Goal: Book appointment/travel/reservation

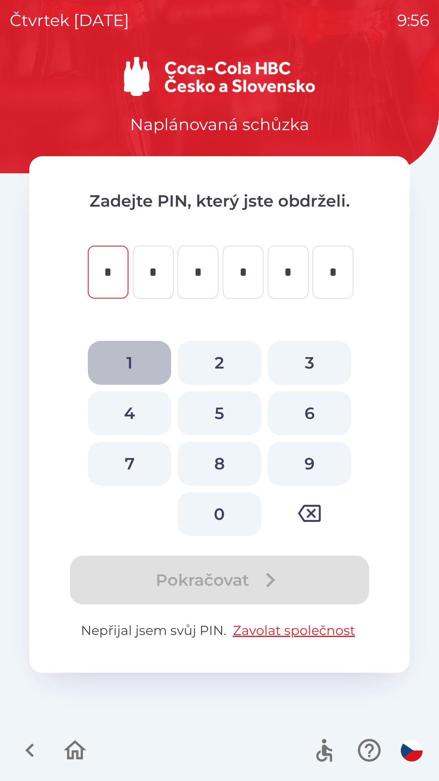
click at [129, 355] on button "1" at bounding box center [129, 363] width 83 height 44
type input "*"
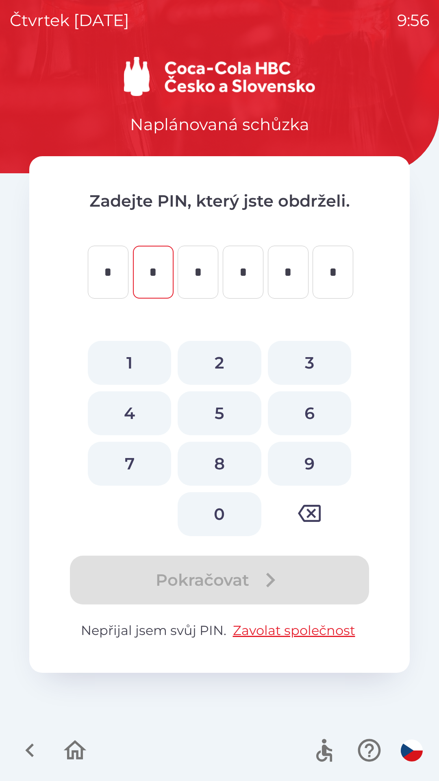
click at [220, 359] on button "2" at bounding box center [219, 363] width 83 height 44
type input "*"
click at [221, 366] on button "2" at bounding box center [219, 363] width 83 height 44
type input "*"
click at [221, 513] on button "0" at bounding box center [219, 514] width 83 height 44
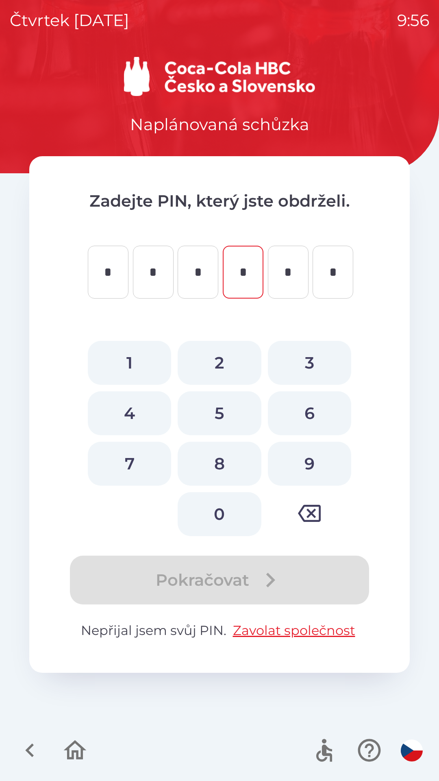
type input "*"
click at [221, 458] on button "8" at bounding box center [219, 464] width 83 height 44
type input "*"
click at [213, 348] on button "2" at bounding box center [219, 363] width 83 height 44
type input "*"
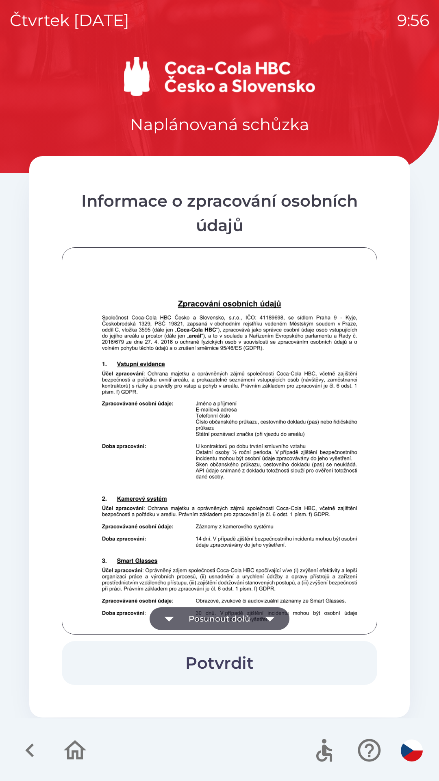
click at [410, 749] on img "button" at bounding box center [412, 750] width 22 height 22
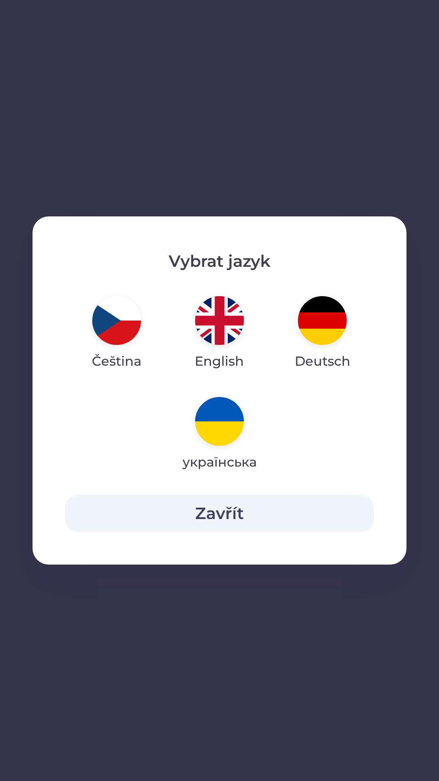
click at [315, 334] on img "button" at bounding box center [322, 320] width 49 height 49
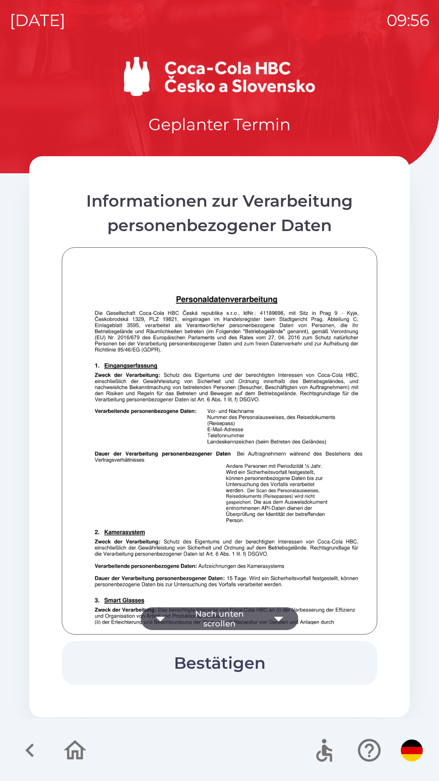
click at [270, 621] on icon "button" at bounding box center [279, 618] width 23 height 23
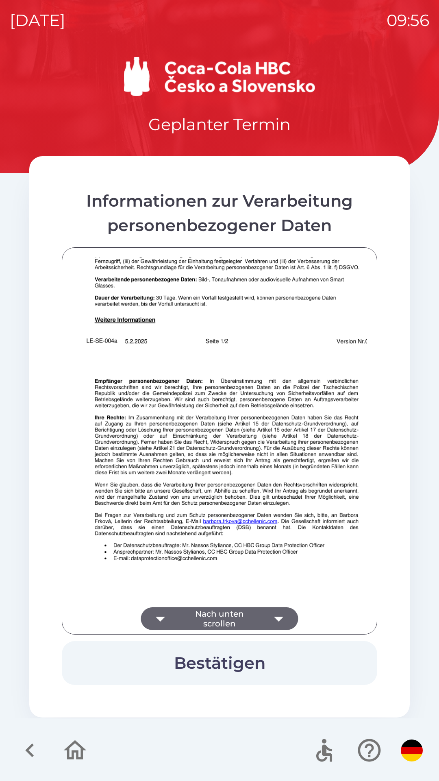
click at [253, 670] on button "Bestätigen" at bounding box center [220, 663] width 316 height 44
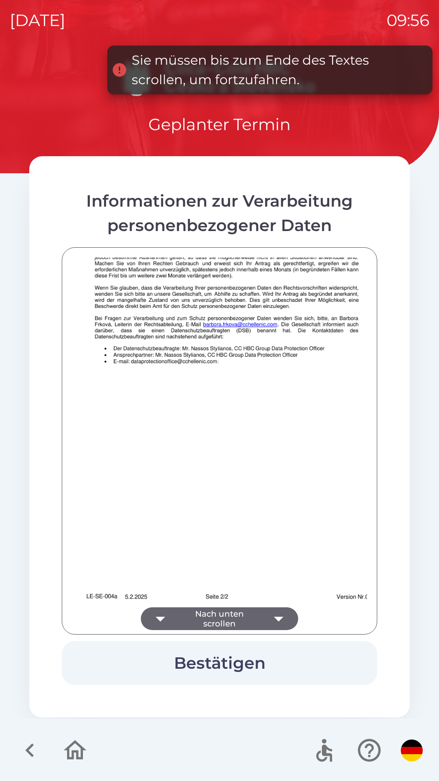
scroll to position [570, 0]
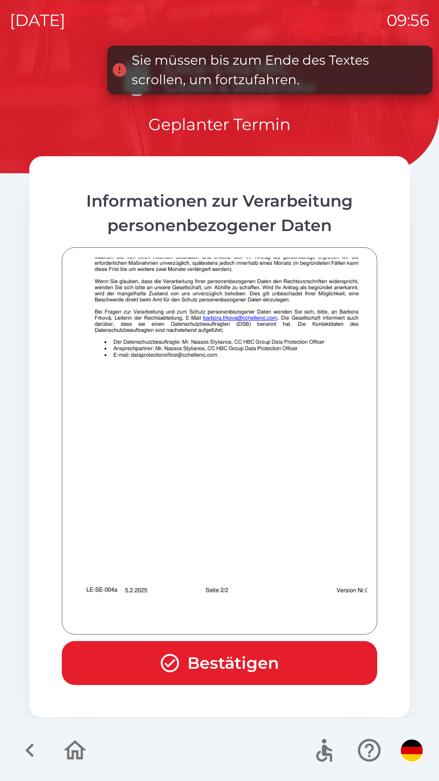
click at [240, 663] on button "Bestätigen" at bounding box center [220, 663] width 316 height 44
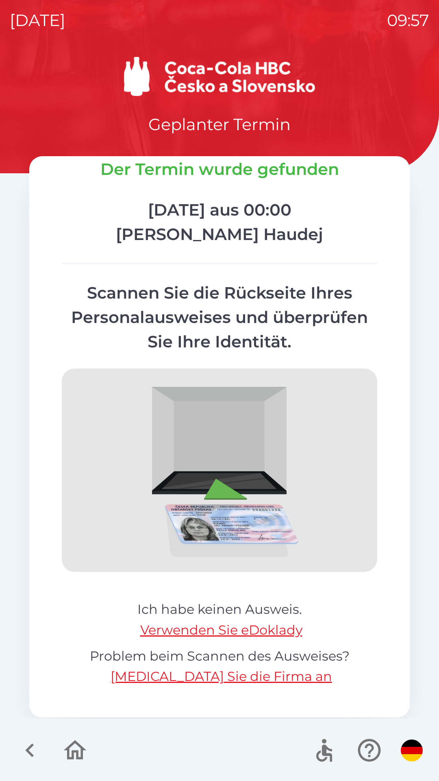
scroll to position [33, 0]
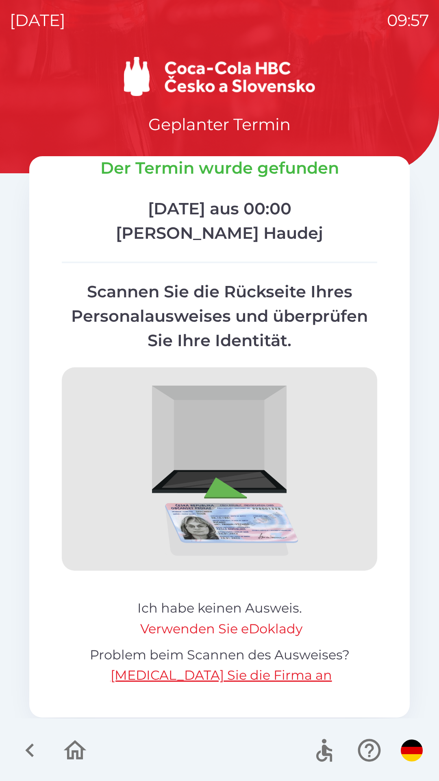
click at [271, 625] on button "Verwenden Sie eDoklady" at bounding box center [221, 629] width 162 height 20
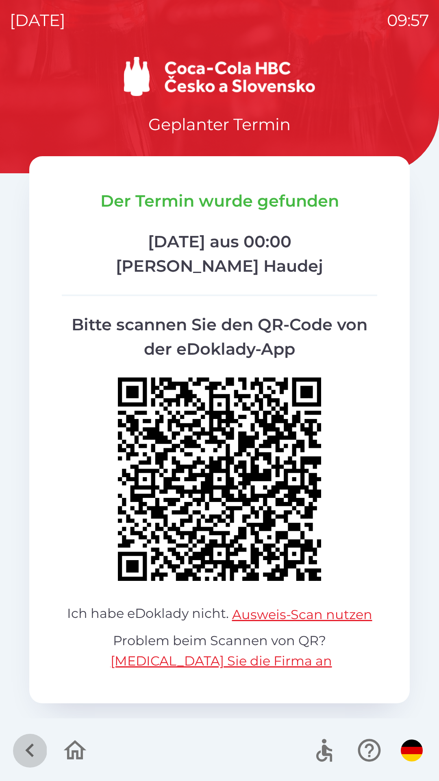
click at [30, 747] on icon "button" at bounding box center [29, 750] width 9 height 14
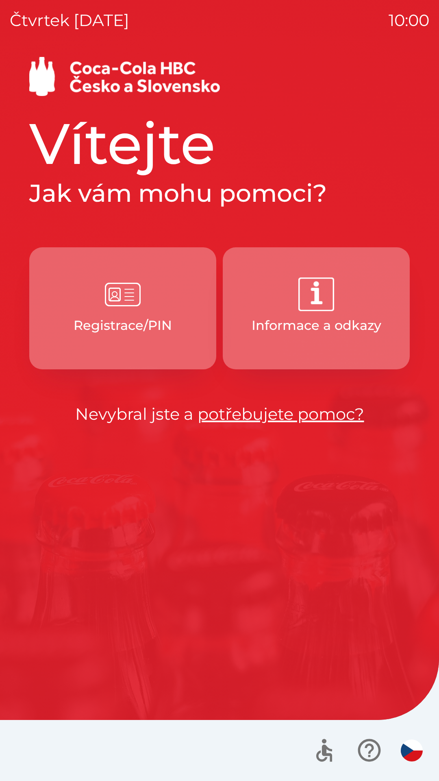
click at [116, 324] on p "Registrace/PIN" at bounding box center [123, 326] width 98 height 20
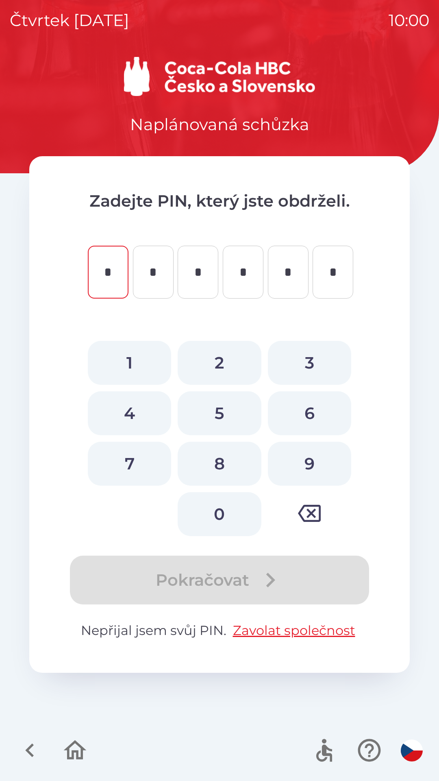
click at [123, 356] on button "1" at bounding box center [129, 363] width 83 height 44
type input "*"
click at [214, 363] on button "2" at bounding box center [219, 363] width 83 height 44
type input "*"
click at [214, 367] on button "2" at bounding box center [219, 363] width 83 height 44
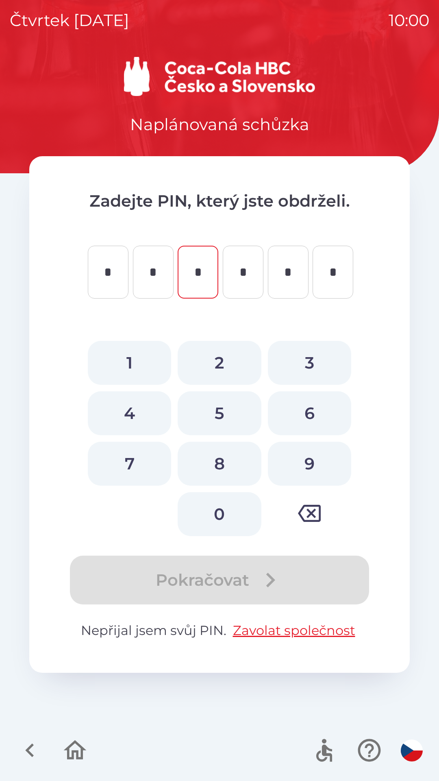
type input "*"
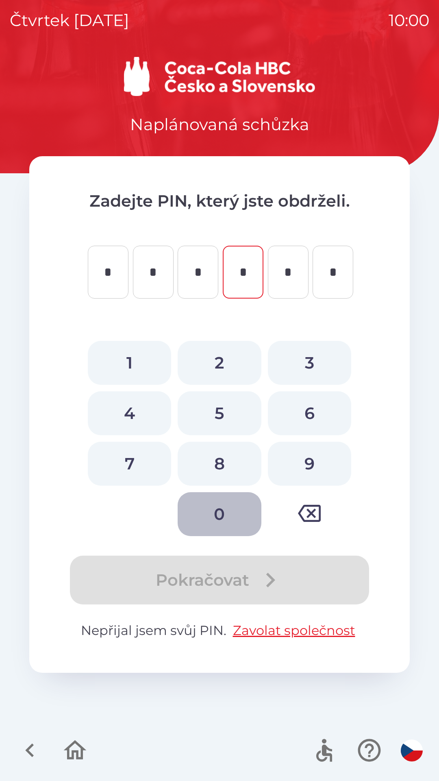
click at [214, 514] on button "0" at bounding box center [219, 514] width 83 height 44
type input "*"
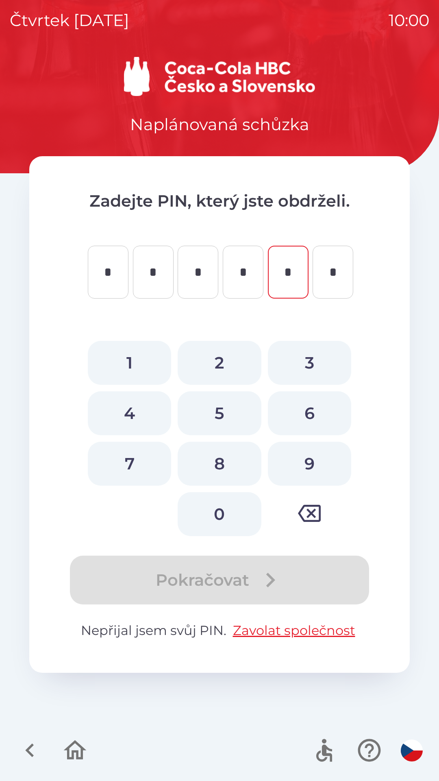
click at [212, 448] on button "8" at bounding box center [219, 464] width 83 height 44
type input "*"
click at [216, 349] on button "2" at bounding box center [219, 363] width 83 height 44
type input "*"
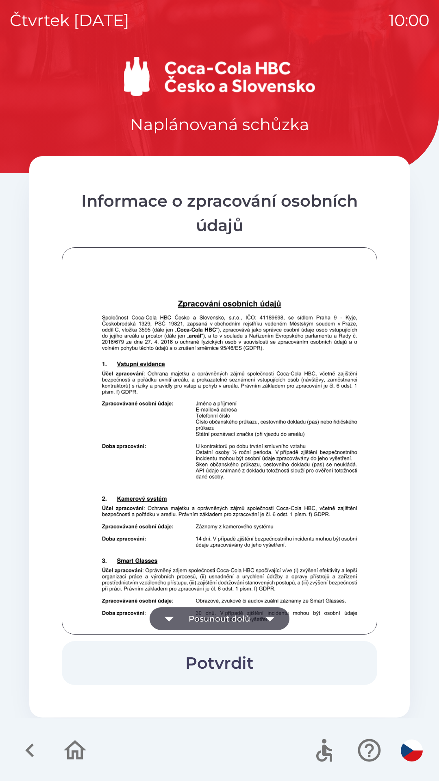
click at [410, 755] on img "button" at bounding box center [412, 750] width 22 height 22
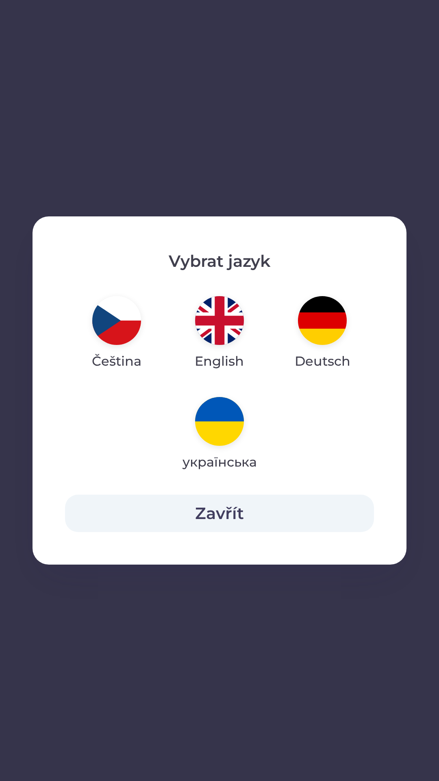
click at [311, 329] on img "button" at bounding box center [322, 320] width 49 height 49
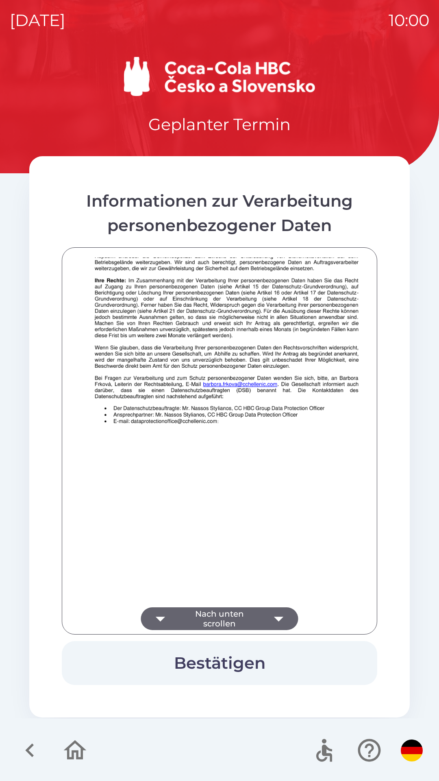
scroll to position [570, 0]
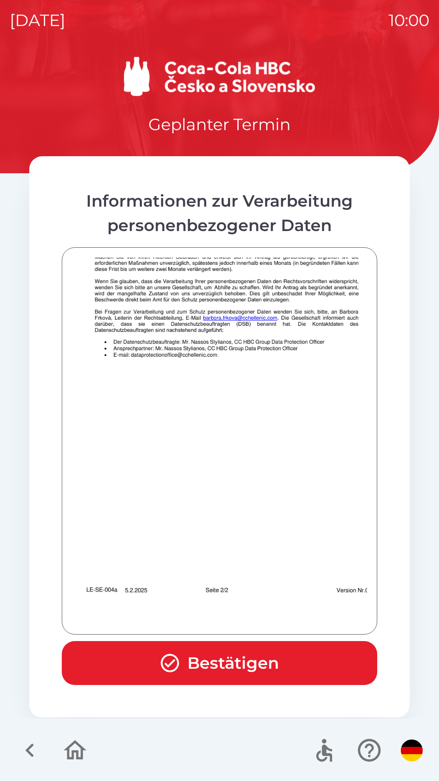
click at [255, 658] on button "Bestätigen" at bounding box center [220, 663] width 316 height 44
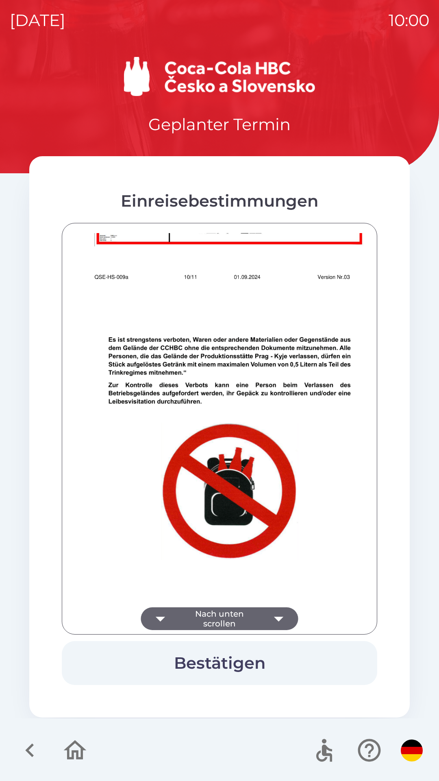
scroll to position [4583, 0]
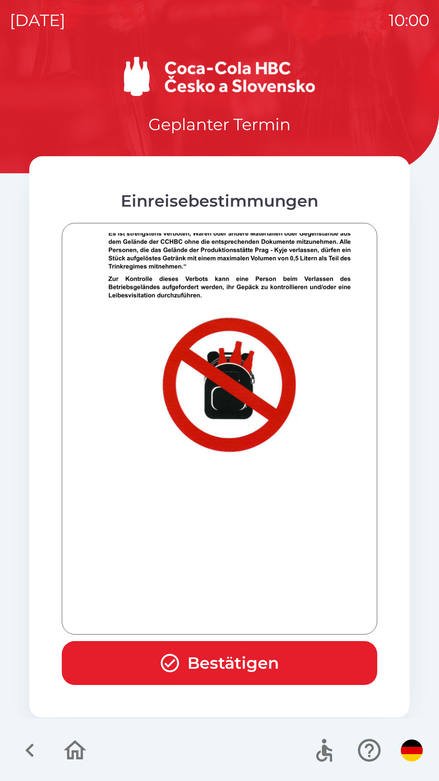
click at [270, 667] on button "Bestätigen" at bounding box center [220, 663] width 316 height 44
